Goal: Task Accomplishment & Management: Use online tool/utility

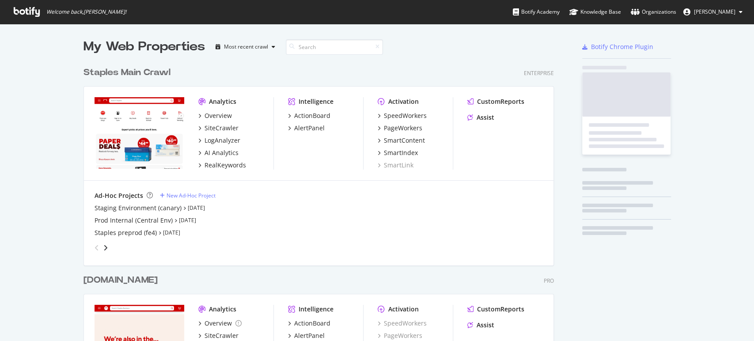
scroll to position [688, 470]
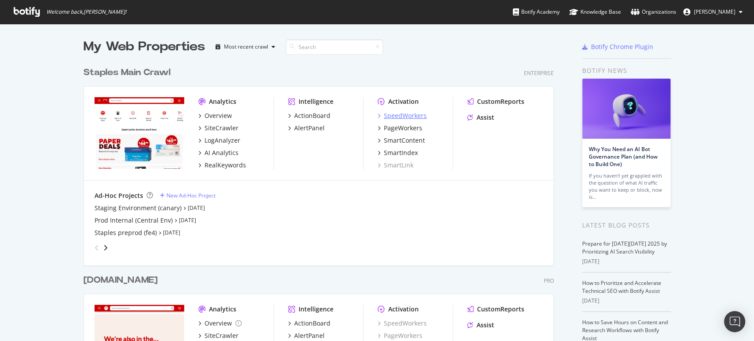
click at [386, 117] on div "SpeedWorkers" at bounding box center [405, 115] width 43 height 9
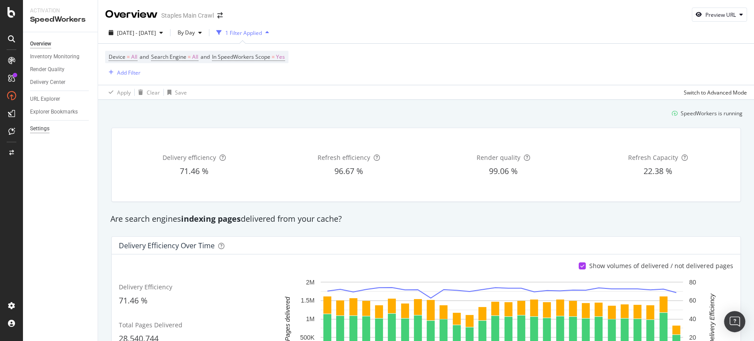
click at [36, 126] on div "Settings" at bounding box center [39, 128] width 19 height 9
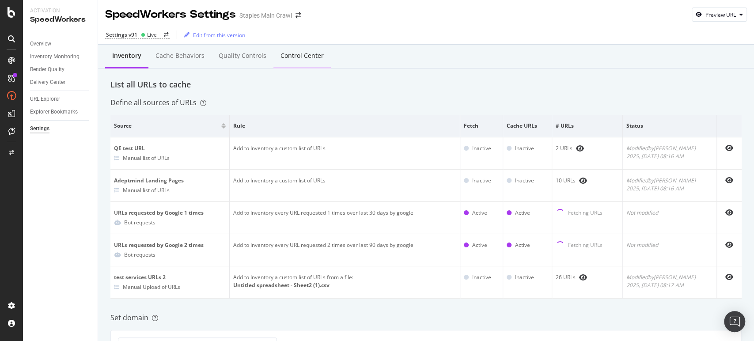
click at [293, 57] on div "Control Center" at bounding box center [301, 55] width 43 height 9
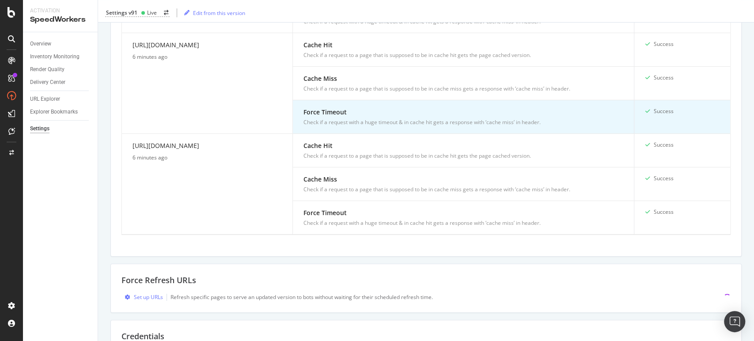
scroll to position [343, 0]
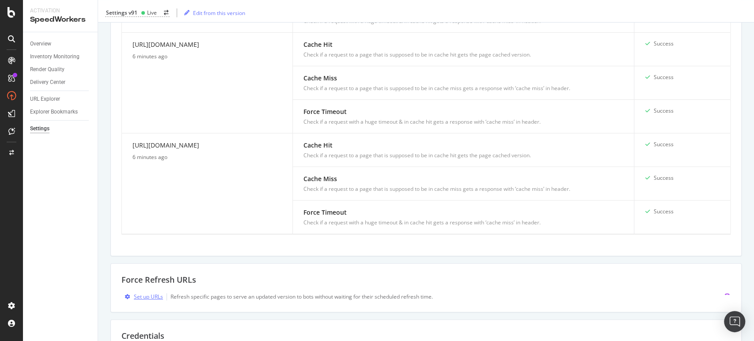
click at [143, 295] on div "Set up URLs" at bounding box center [148, 297] width 29 height 8
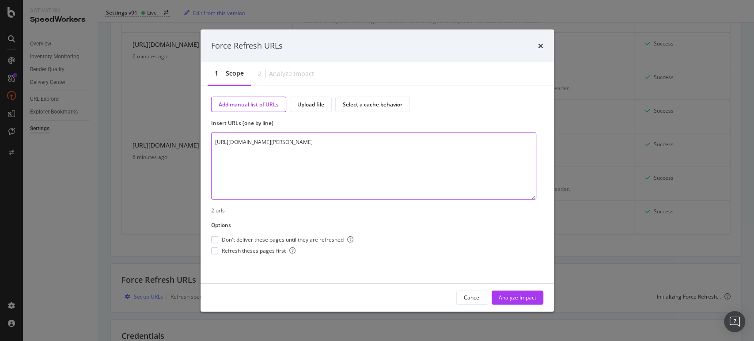
paste textarea "[URL][DOMAIN_NAME]"
type textarea "[URL][DOMAIN_NAME][PERSON_NAME] [URL][DOMAIN_NAME]"
click at [217, 240] on div "modal" at bounding box center [214, 239] width 7 height 7
click at [216, 250] on div "modal" at bounding box center [214, 250] width 7 height 7
click at [519, 299] on div "Analyze Impact" at bounding box center [517, 298] width 38 height 8
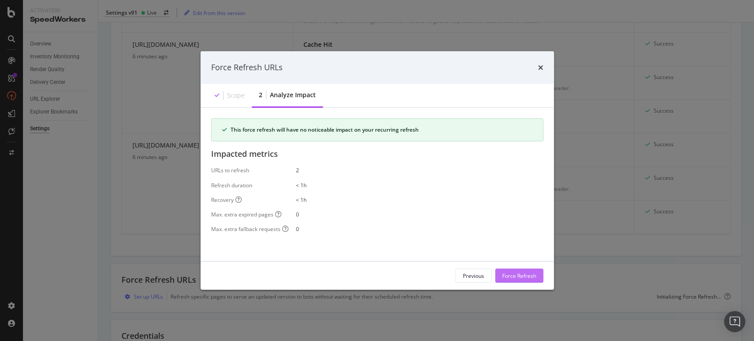
click at [522, 271] on div "Force Refresh" at bounding box center [519, 275] width 34 height 8
